Goal: Task Accomplishment & Management: Manage account settings

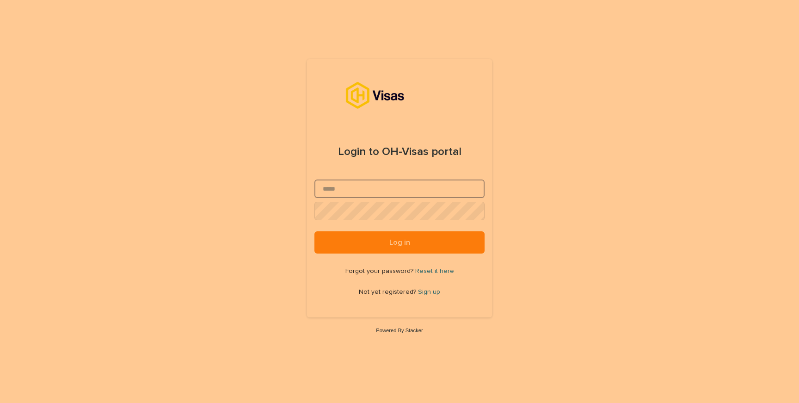
click at [381, 186] on input "Email" at bounding box center [399, 188] width 170 height 18
type input "**********"
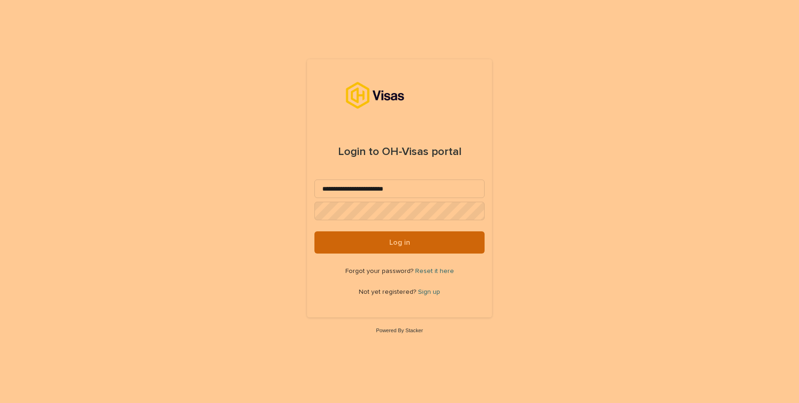
click at [405, 240] on span "Log in" at bounding box center [399, 242] width 21 height 7
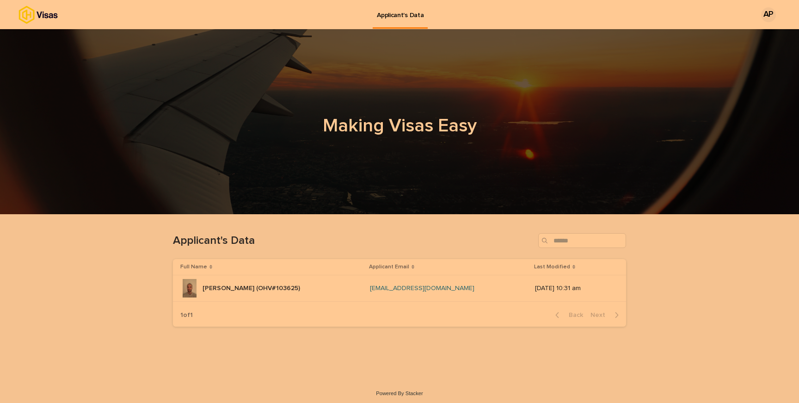
click at [300, 289] on p "[PERSON_NAME] (OHV#103625)" at bounding box center [252, 287] width 99 height 10
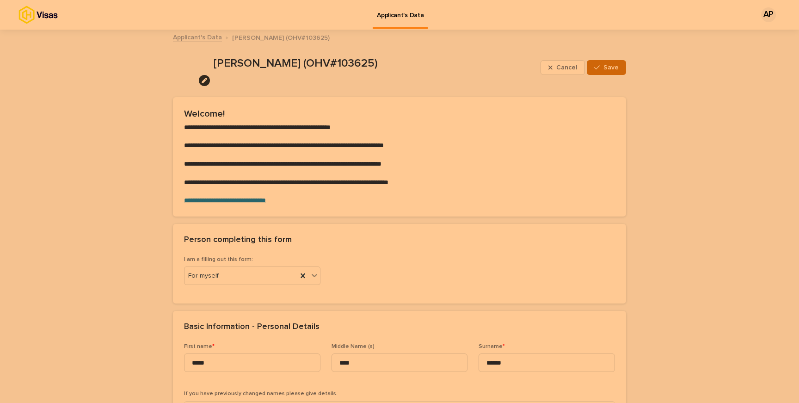
click at [611, 66] on span "Save" at bounding box center [610, 67] width 15 height 6
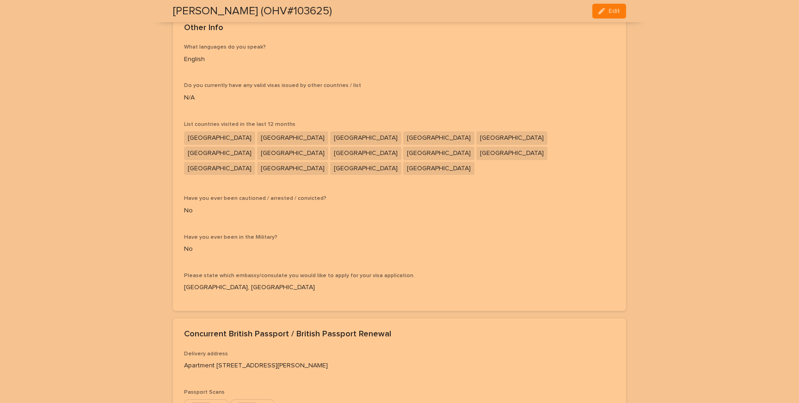
scroll to position [4189, 0]
